Goal: Transaction & Acquisition: Purchase product/service

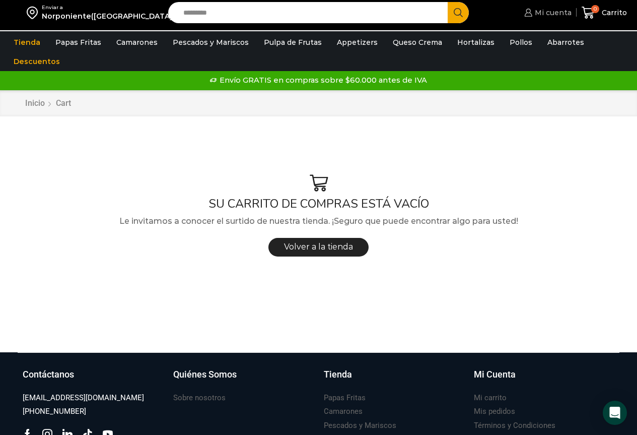
click at [558, 15] on span "Mi cuenta" at bounding box center [551, 13] width 39 height 10
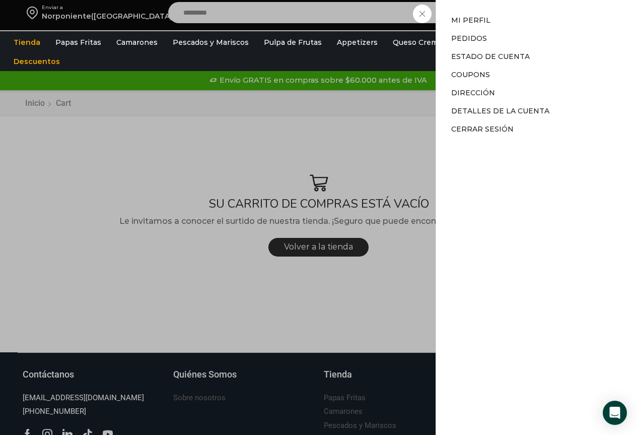
click at [522, 23] on div "Mi cuenta Mi cuenta Mi perfil Pedidos Descargas Estado de Cuenta Coupons Direcc…" at bounding box center [546, 13] width 49 height 20
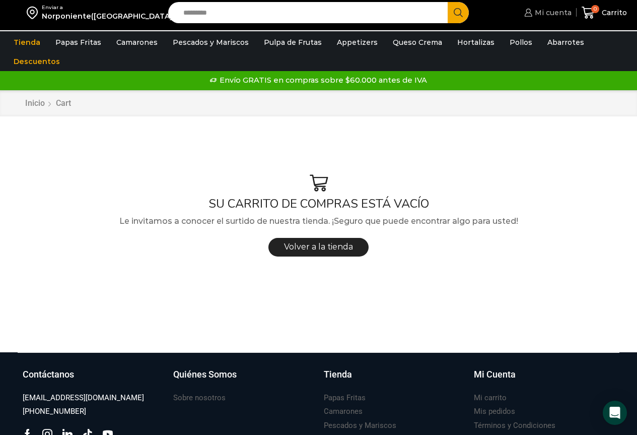
click at [551, 17] on span "Mi cuenta" at bounding box center [551, 13] width 39 height 10
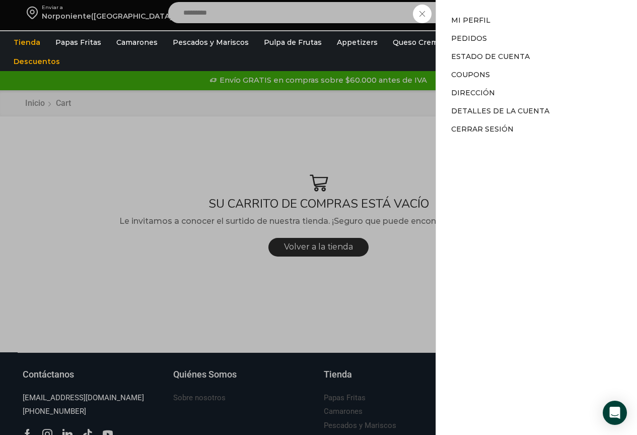
click at [522, 23] on div "Mi cuenta Mi cuenta Mi perfil Pedidos Descargas Estado de Cuenta Coupons Direcc…" at bounding box center [546, 13] width 49 height 20
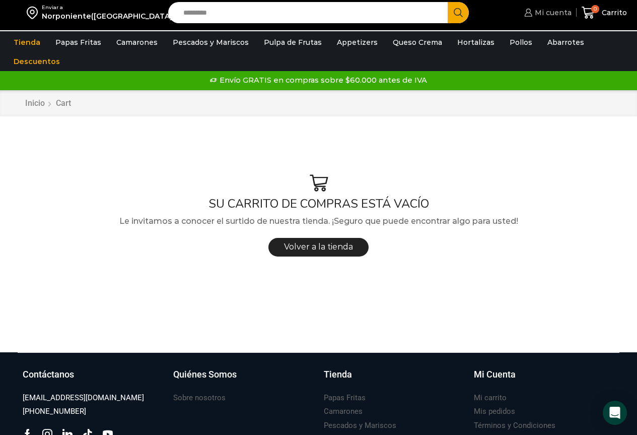
click at [561, 16] on span "Mi cuenta" at bounding box center [551, 13] width 39 height 10
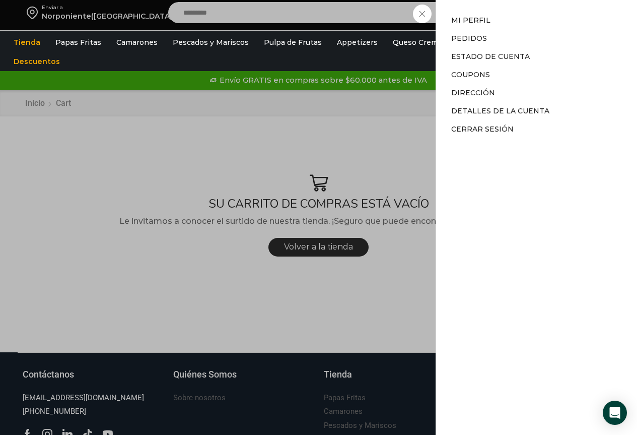
click at [522, 23] on div "Mi cuenta Mi cuenta Mi perfil Pedidos Descargas Estado de Cuenta Coupons Direcc…" at bounding box center [546, 13] width 49 height 20
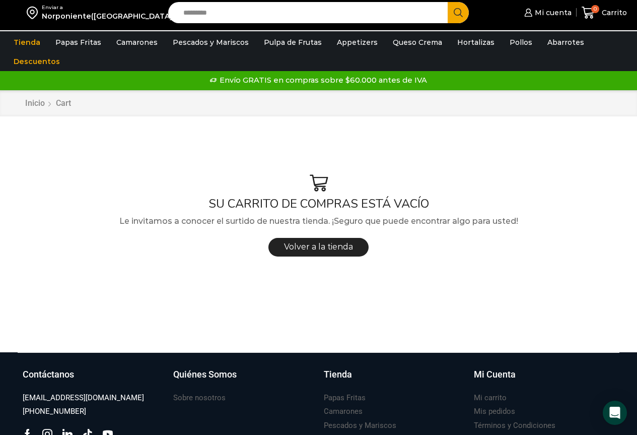
click at [207, 16] on input "Search input" at bounding box center [310, 12] width 265 height 21
click at [228, 22] on input "Search input" at bounding box center [310, 12] width 265 height 21
type input "**********"
click at [448, 2] on button "Search" at bounding box center [458, 12] width 21 height 21
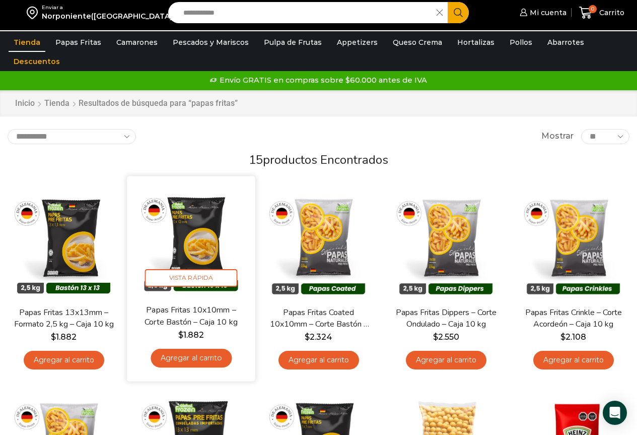
click at [196, 238] on img at bounding box center [191, 240] width 113 height 113
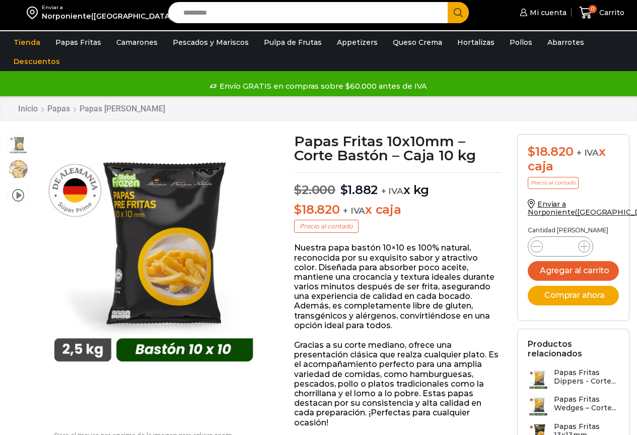
click at [585, 242] on icon at bounding box center [584, 246] width 8 height 8
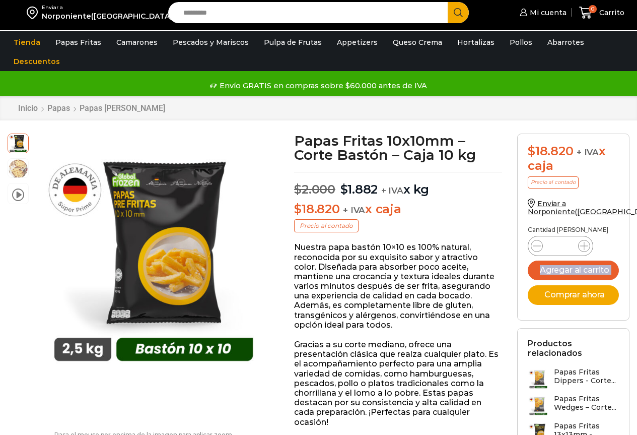
click at [585, 242] on icon at bounding box center [584, 246] width 8 height 8
type input "**"
click at [576, 266] on button "Agregar al carrito" at bounding box center [573, 270] width 91 height 20
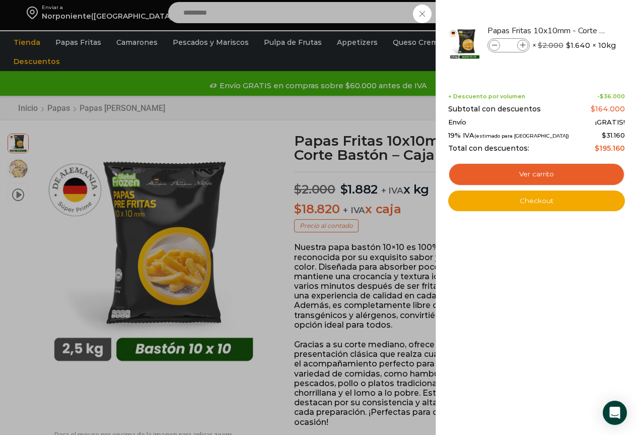
click at [577, 15] on div "10 Carrito 10 10 Shopping Cart" at bounding box center [602, 13] width 50 height 24
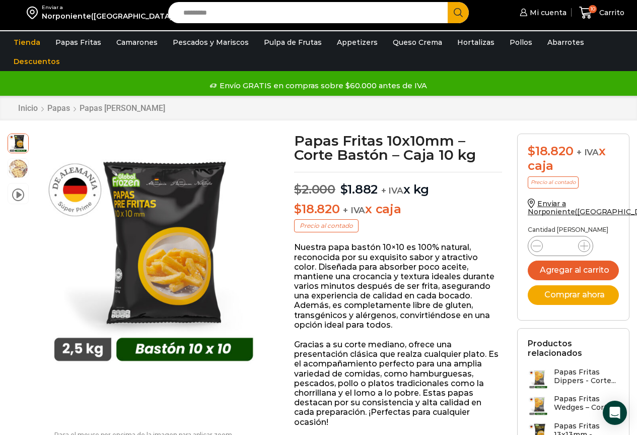
click at [229, 12] on input "Search input" at bounding box center [310, 12] width 265 height 21
click at [448, 2] on button "Search" at bounding box center [458, 12] width 21 height 21
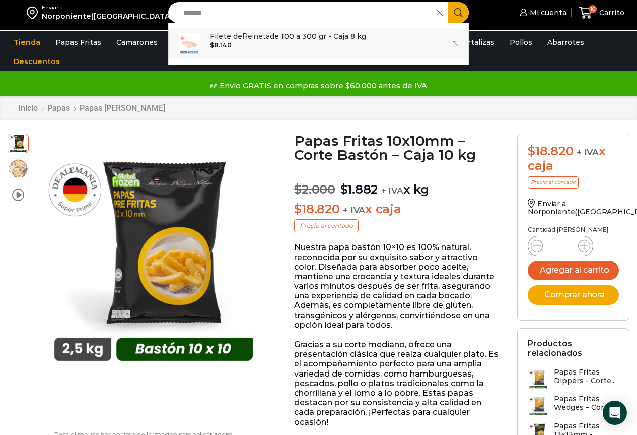
click at [281, 37] on p "Filete de Reineta de 100 a 300 gr - Caja 8 kg" at bounding box center [288, 36] width 156 height 11
type input "**********"
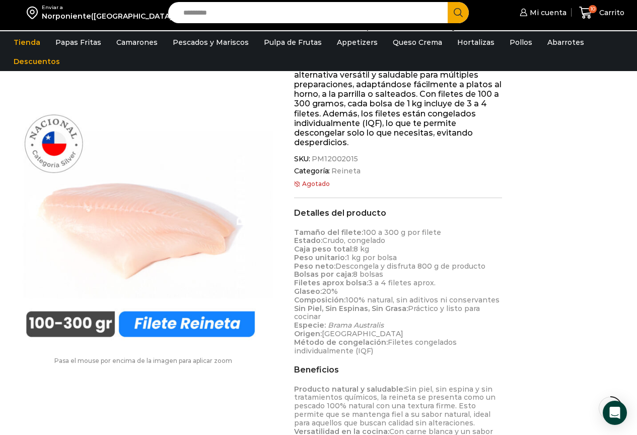
scroll to position [1, 0]
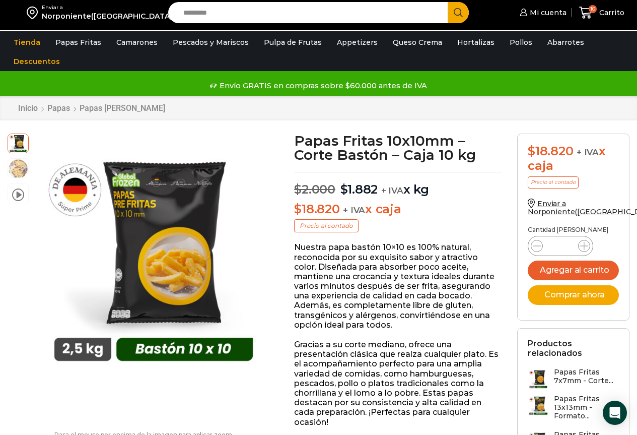
click at [228, 10] on input "Search input" at bounding box center [310, 12] width 265 height 21
type input "*******"
click at [616, 14] on span "Carrito" at bounding box center [611, 13] width 28 height 10
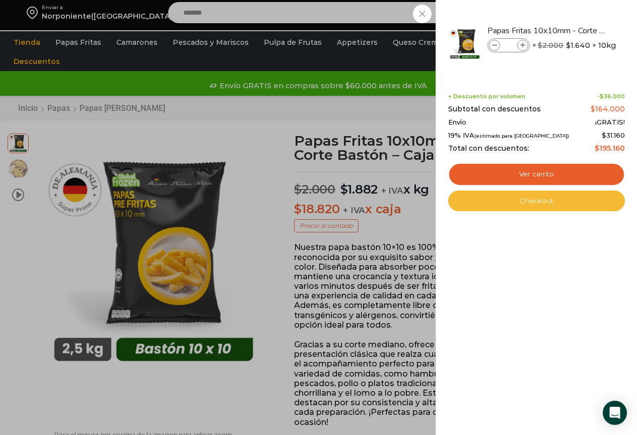
click at [512, 205] on link "Checkout" at bounding box center [536, 200] width 177 height 21
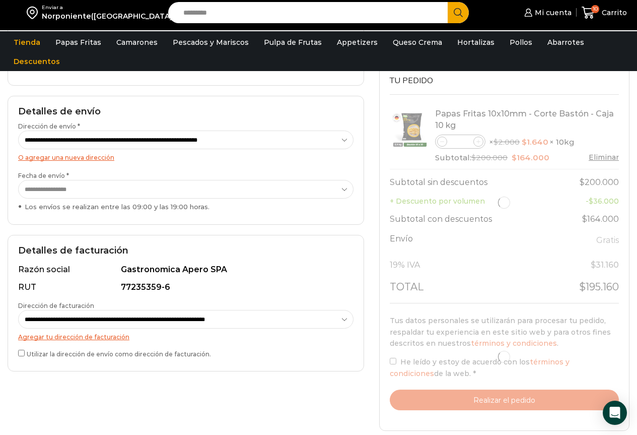
scroll to position [252, 0]
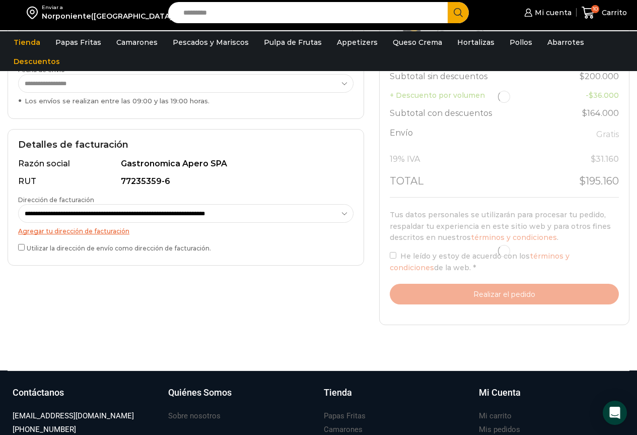
click at [391, 256] on div at bounding box center [504, 250] width 229 height 107
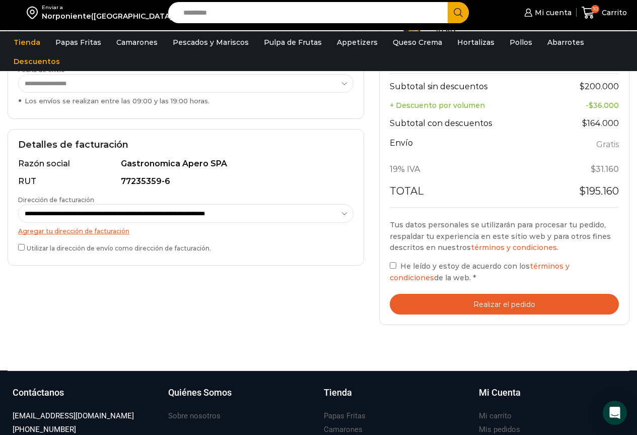
click at [427, 304] on button "Realizar el pedido" at bounding box center [504, 304] width 229 height 21
